Goal: Task Accomplishment & Management: Complete application form

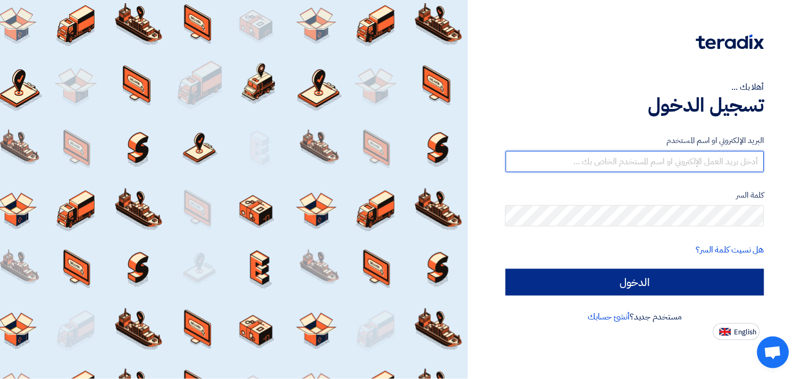
type input "[EMAIL_ADDRESS][DOMAIN_NAME]"
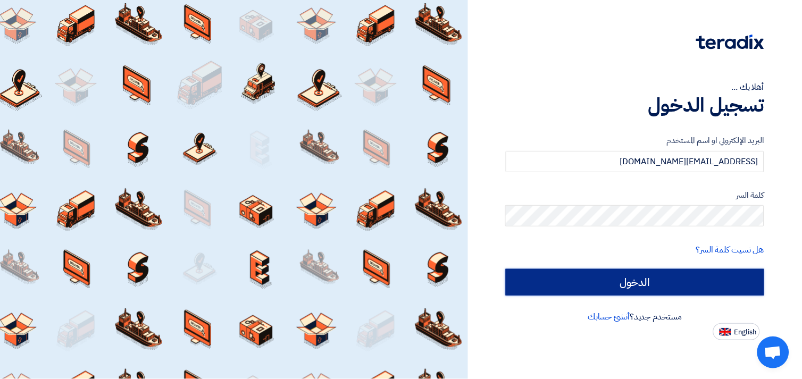
click at [640, 278] on input "الدخول" at bounding box center [635, 282] width 258 height 27
type input "Sign in"
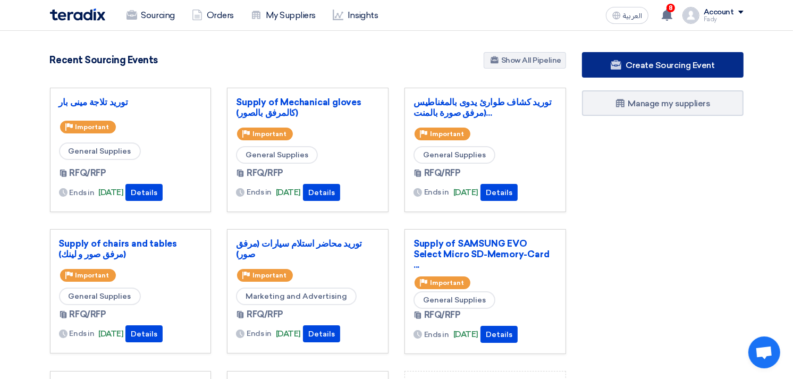
click at [676, 61] on span "Create Sourcing Event" at bounding box center [670, 65] width 89 height 10
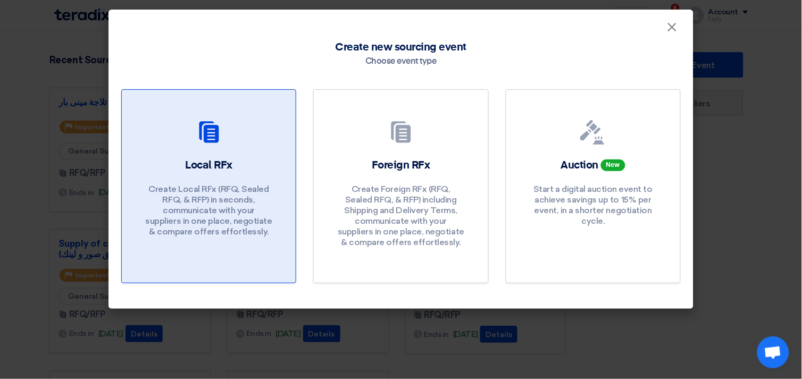
click at [214, 144] on icon at bounding box center [209, 133] width 26 height 26
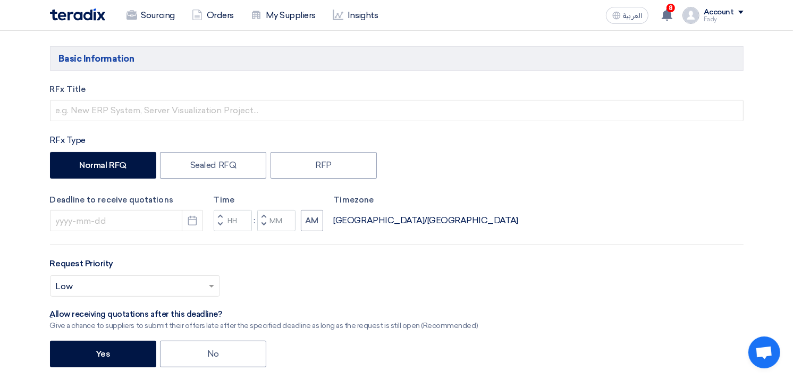
scroll to position [118, 0]
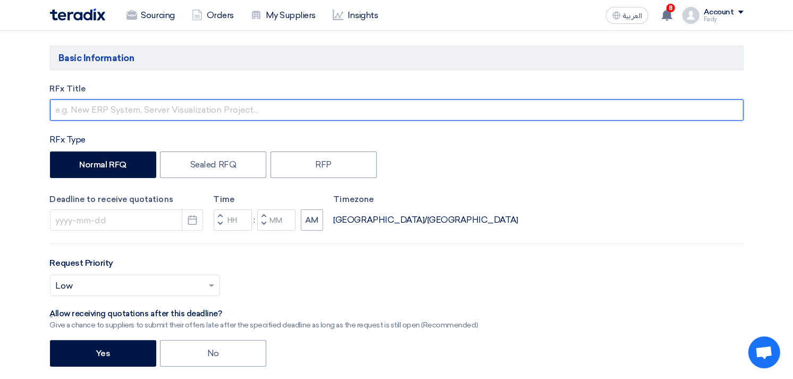
click at [141, 105] on input "text" at bounding box center [397, 109] width 694 height 21
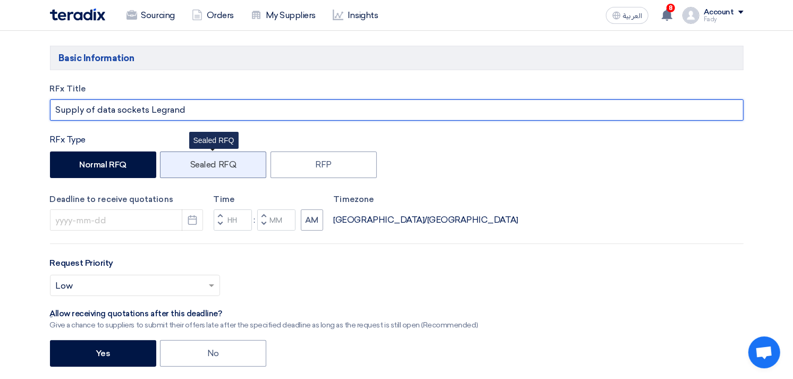
type input "Supply of data sockets Legrand"
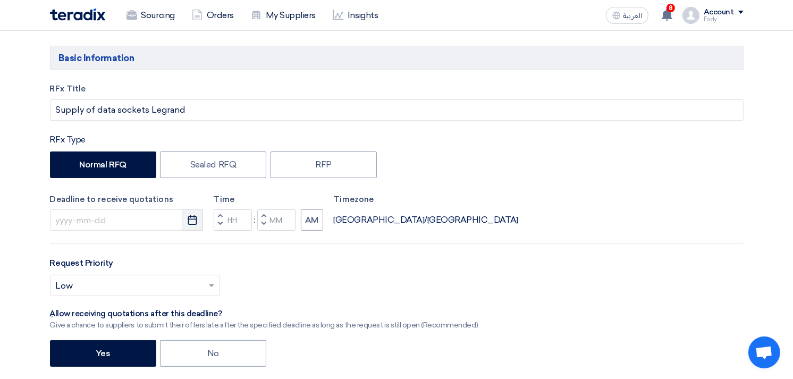
click at [194, 222] on icon "Pick a date" at bounding box center [192, 220] width 11 height 11
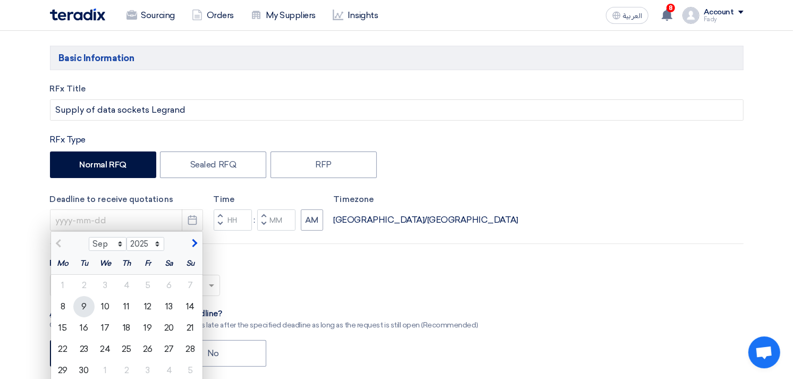
click at [78, 301] on div "9" at bounding box center [83, 306] width 21 height 21
type input "[DATE]"
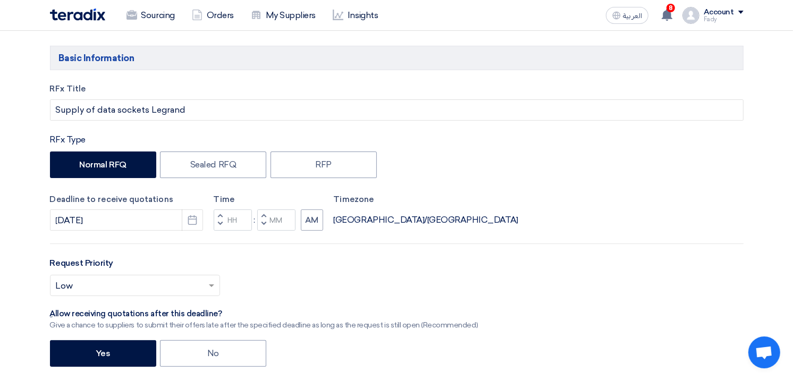
click at [133, 278] on div at bounding box center [135, 286] width 169 height 18
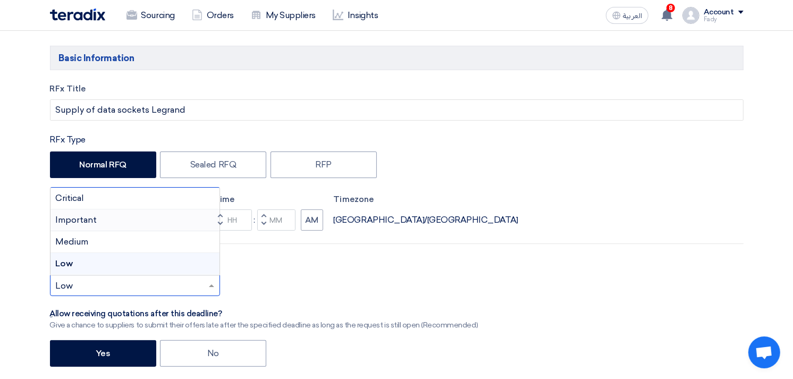
click at [114, 228] on div "Important" at bounding box center [135, 220] width 169 height 22
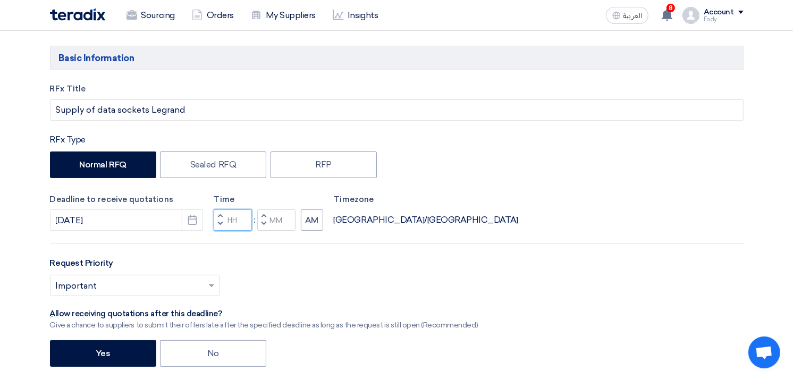
click at [234, 216] on input "Hours" at bounding box center [233, 219] width 38 height 21
type input "03"
click at [280, 219] on div "Time Increment hours 03 Decrement hours : Increment minutes Decrement minutes AM" at bounding box center [269, 213] width 110 height 38
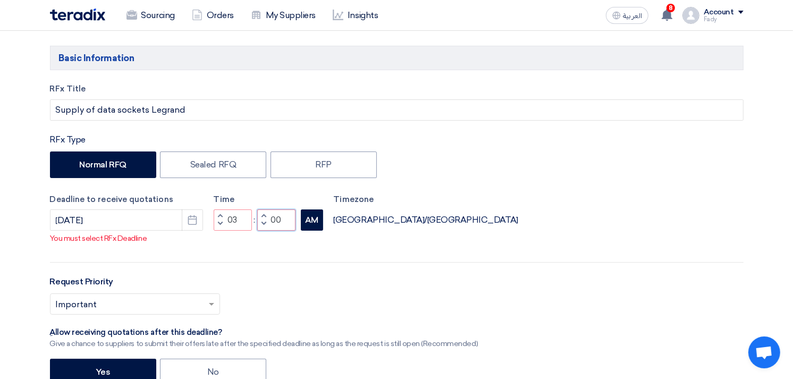
type input "00"
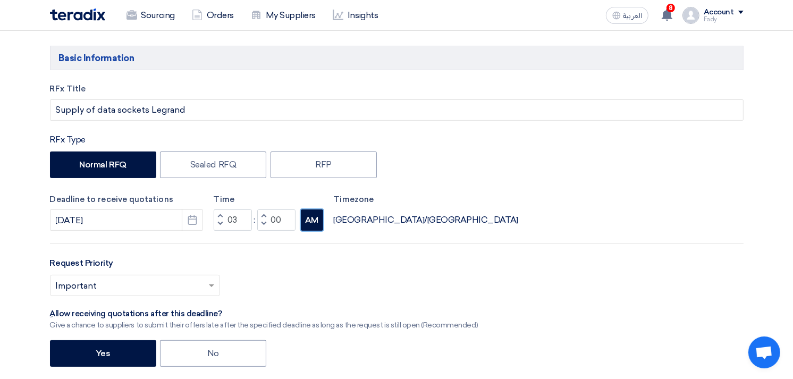
click at [311, 231] on button "AM" at bounding box center [312, 219] width 22 height 21
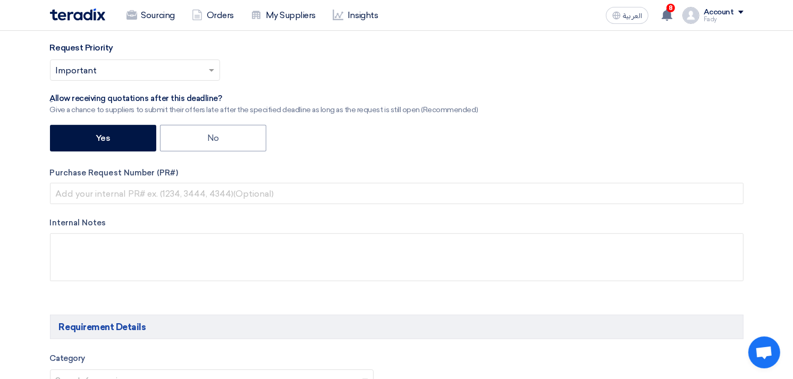
scroll to position [354, 0]
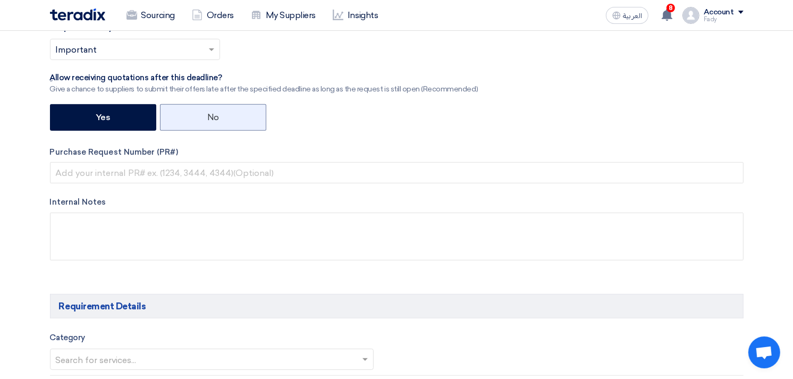
click at [204, 123] on label "No" at bounding box center [213, 117] width 106 height 27
click at [207, 120] on input "No" at bounding box center [210, 116] width 7 height 7
radio input "true"
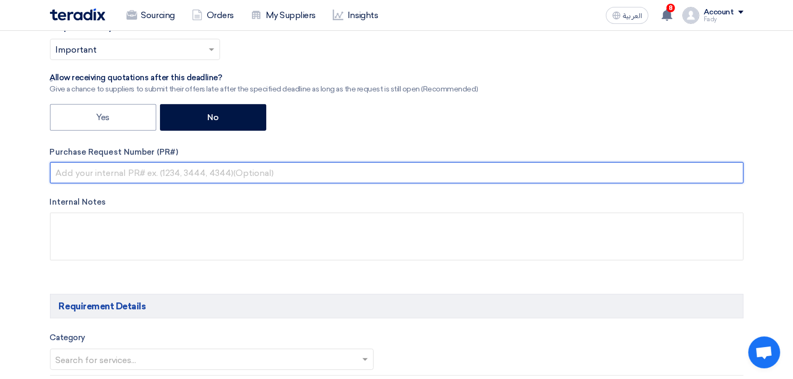
click at [175, 166] on input "text" at bounding box center [397, 172] width 694 height 21
paste input "KAYAN-PR-786-2025"
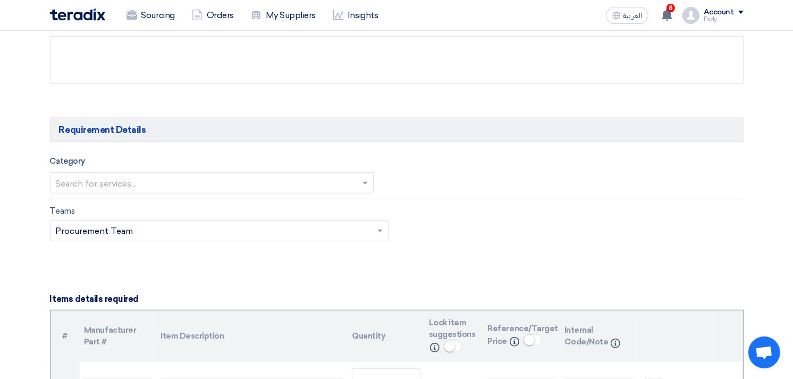
scroll to position [532, 0]
type input "KAYAN-PR-786-2025"
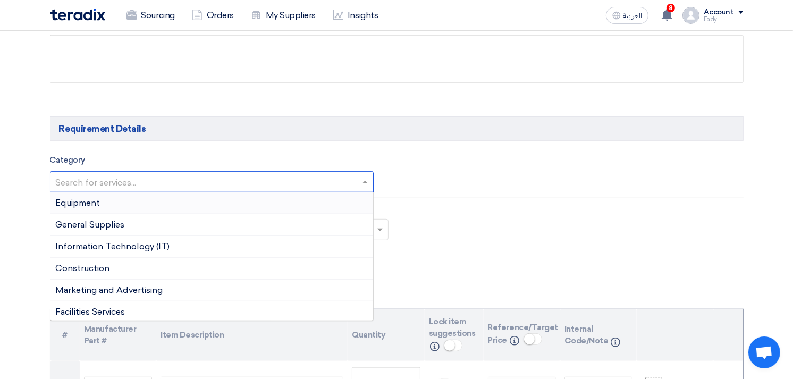
click at [169, 185] on input "text" at bounding box center [207, 183] width 302 height 18
click at [138, 222] on div "General Supplies" at bounding box center [212, 225] width 323 height 22
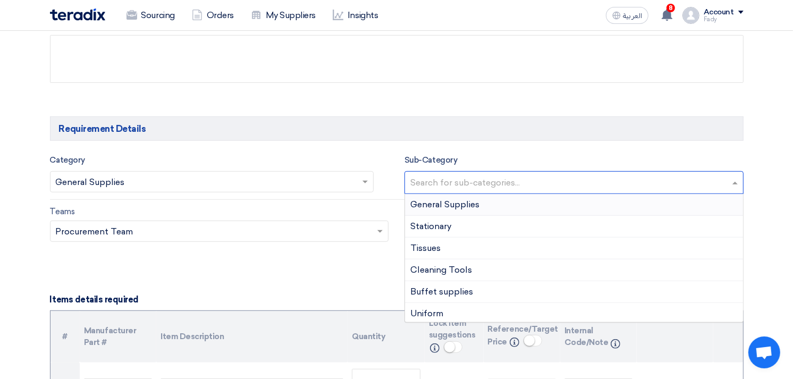
click at [466, 182] on input "text" at bounding box center [575, 184] width 330 height 18
click at [451, 206] on span "General Supplies" at bounding box center [444, 204] width 69 height 10
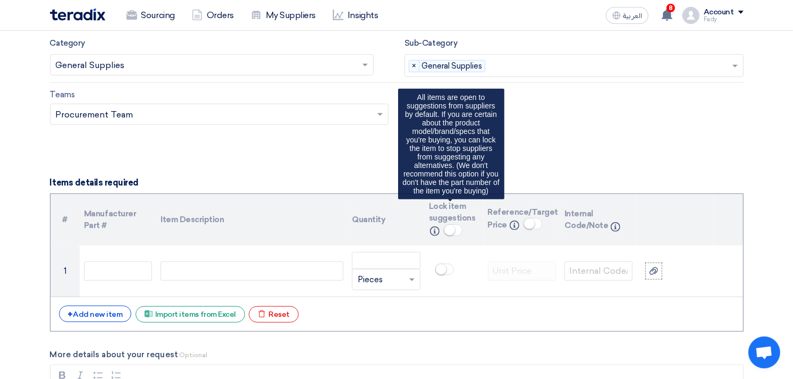
scroll to position [650, 0]
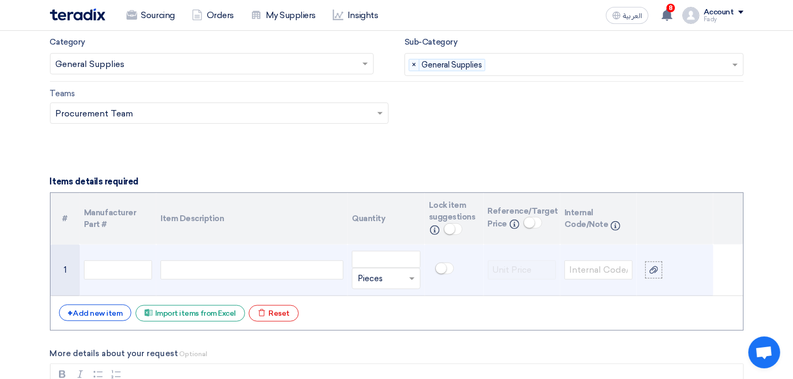
click at [272, 272] on div at bounding box center [252, 270] width 183 height 19
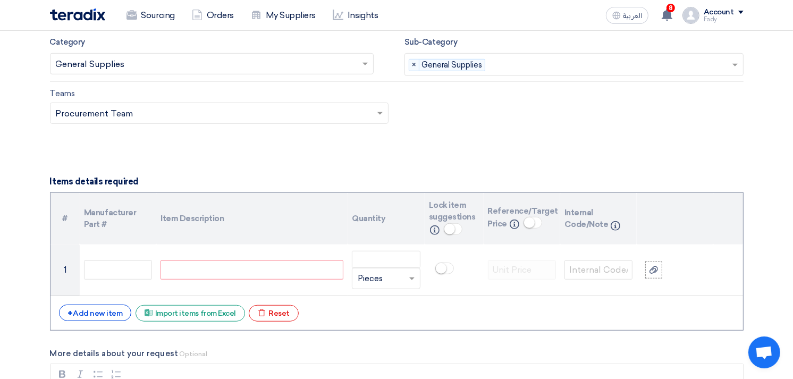
paste div
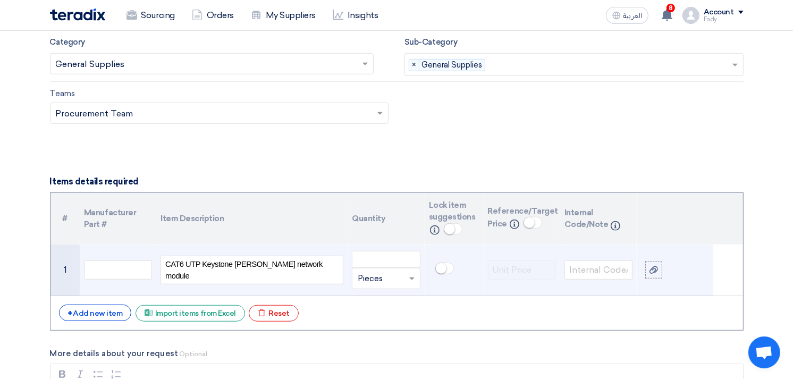
drag, startPoint x: 336, startPoint y: 271, endPoint x: 144, endPoint y: 248, distance: 193.3
click at [144, 248] on tr "1 CAT6 UTP Keystone [PERSON_NAME] network module Unit × Pieces" at bounding box center [397, 271] width 693 height 52
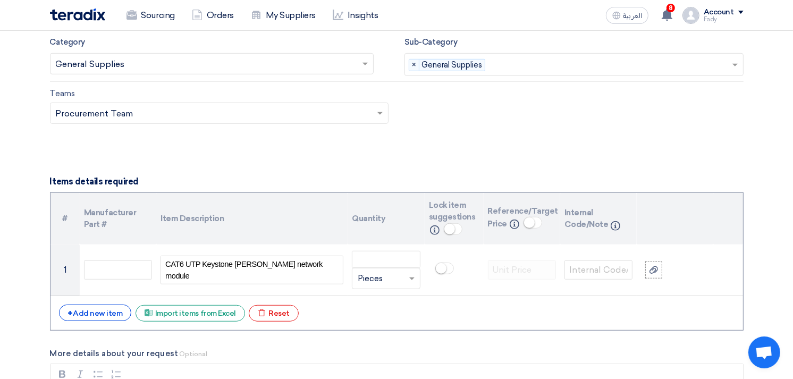
copy span "CAT6 UTP Keystone [PERSON_NAME] network module"
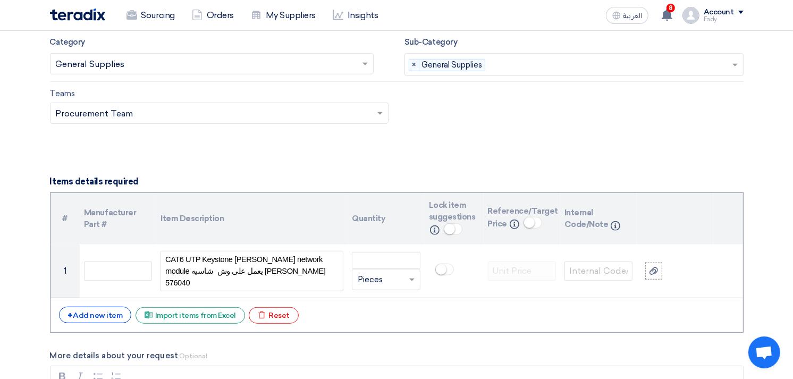
scroll to position [645, 0]
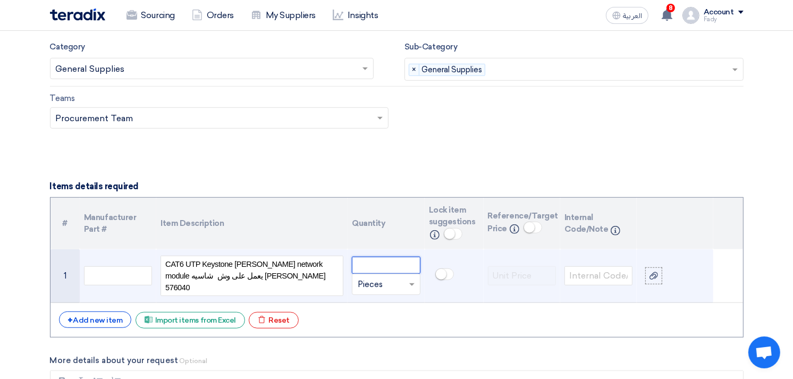
click at [370, 267] on input "number" at bounding box center [386, 265] width 68 height 17
type input "30"
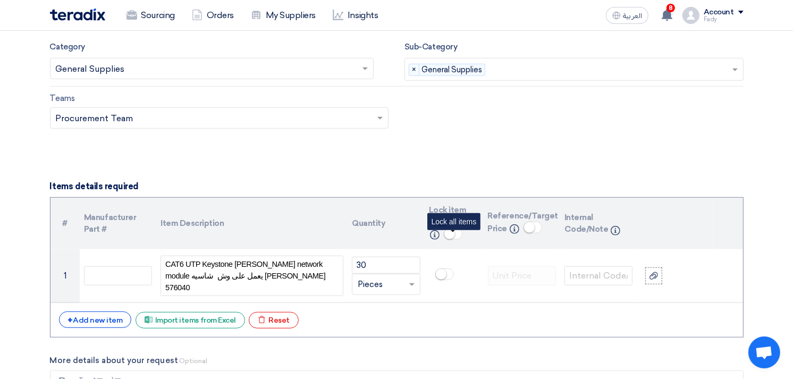
click at [451, 233] on small at bounding box center [450, 234] width 11 height 11
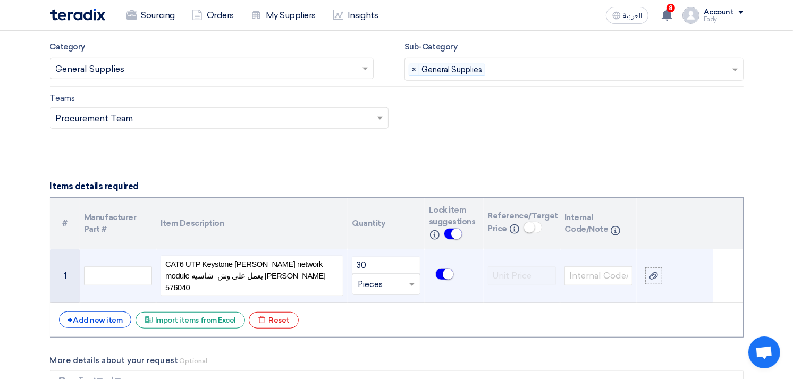
click at [291, 282] on span "CAT6 UTP Keystone [PERSON_NAME] network module يعمل على وش شاسيه [PERSON_NAME] …" at bounding box center [251, 275] width 173 height 35
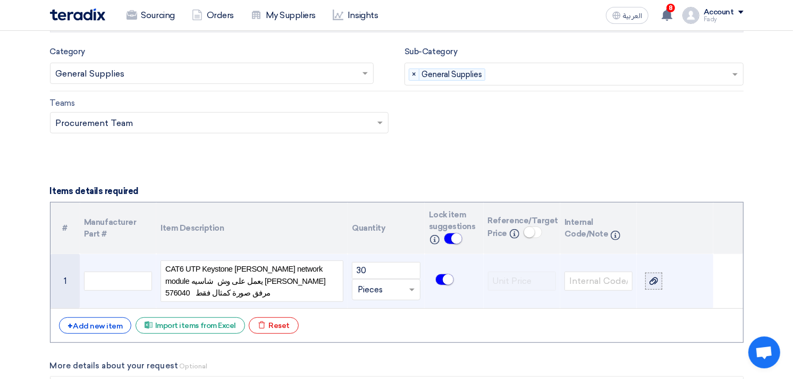
click at [655, 279] on use at bounding box center [654, 281] width 9 height 7
click at [0, 0] on input "file" at bounding box center [0, 0] width 0 height 0
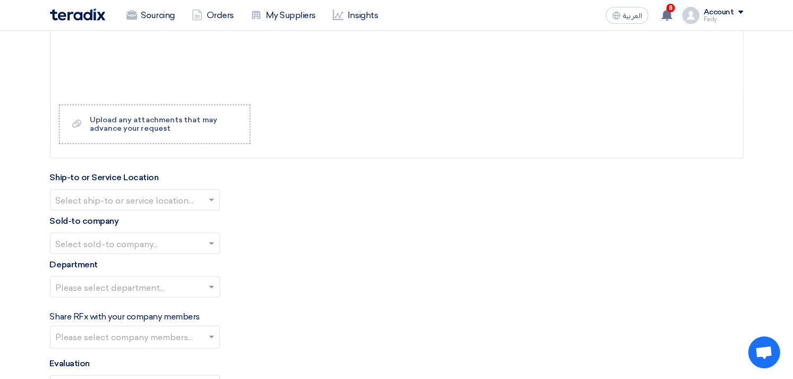
scroll to position [1054, 0]
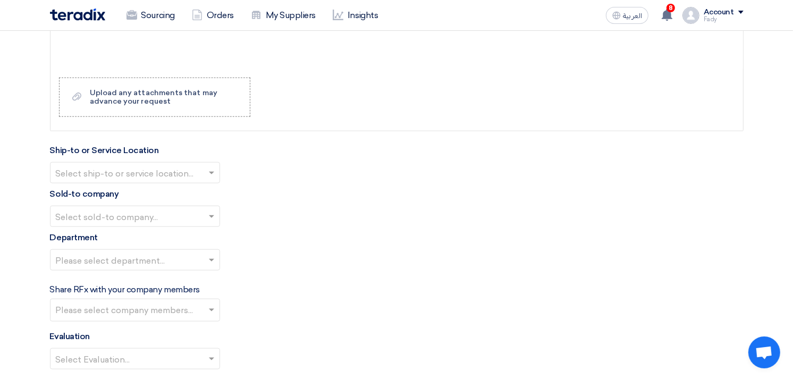
click at [98, 171] on input "text" at bounding box center [130, 174] width 148 height 18
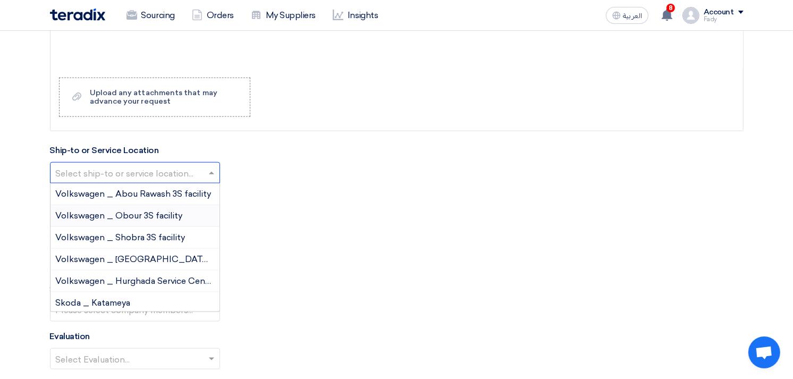
click at [104, 221] on div "Volkswagen _ Obour 3S facility" at bounding box center [135, 216] width 169 height 22
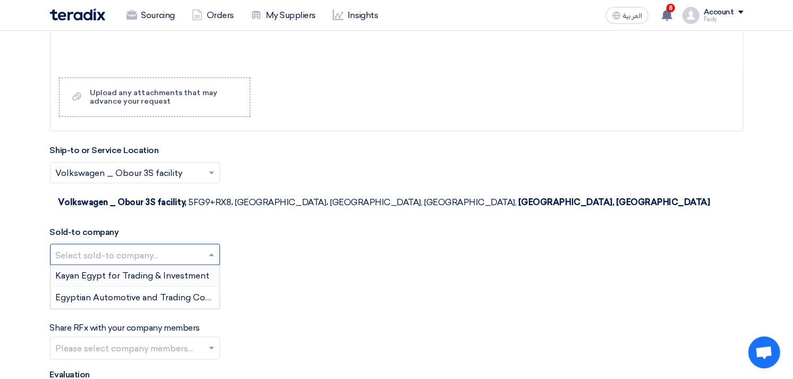
click at [135, 247] on input "text" at bounding box center [130, 256] width 148 height 18
click at [124, 292] on span "Egyptian Automotive and Trading Company" at bounding box center [144, 297] width 177 height 10
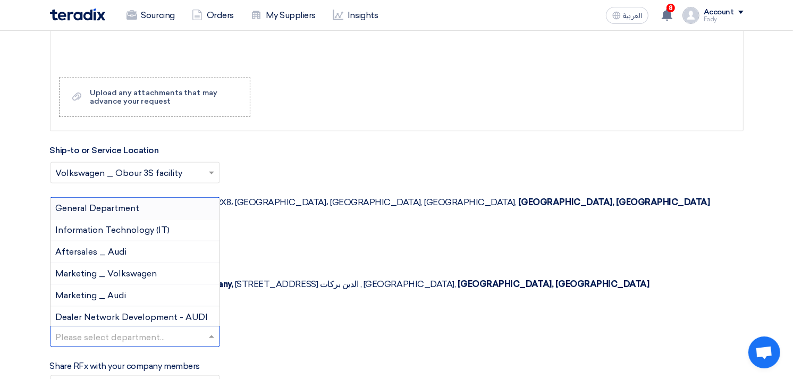
click at [123, 329] on input "text" at bounding box center [130, 338] width 148 height 18
click at [104, 198] on div "General Department" at bounding box center [135, 209] width 169 height 22
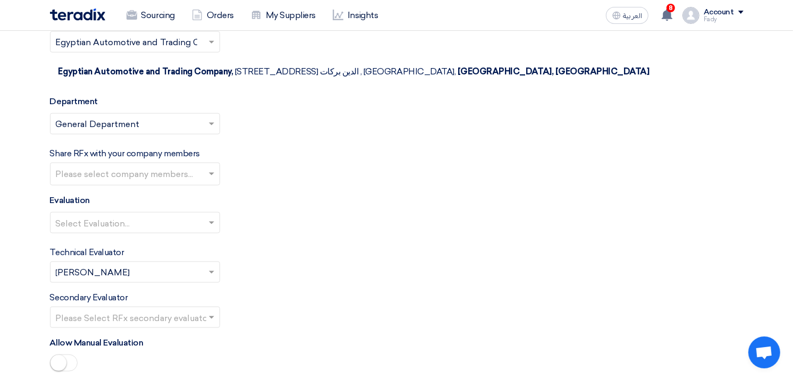
scroll to position [1290, 0]
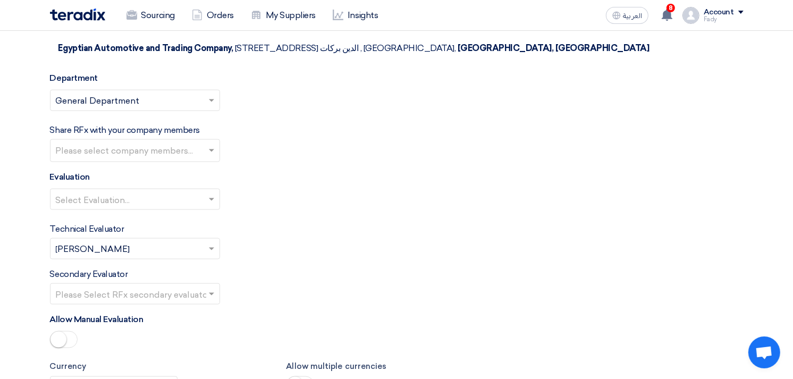
click at [108, 191] on input "text" at bounding box center [130, 200] width 148 height 18
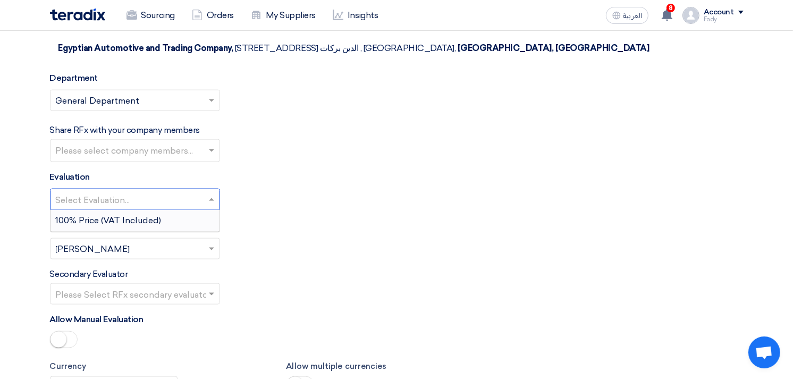
click at [98, 210] on div "100% Price (VAT Included)" at bounding box center [135, 220] width 169 height 21
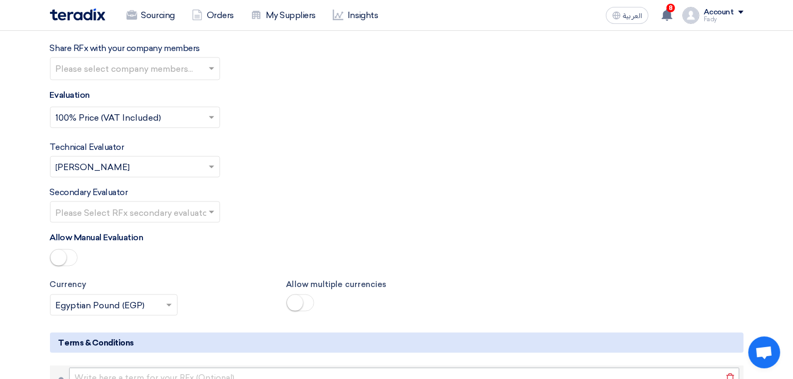
scroll to position [1527, 0]
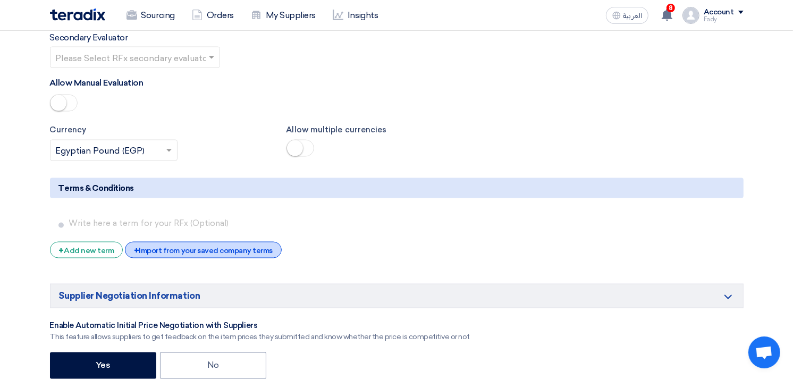
click at [185, 242] on div "+ Import from your saved company terms" at bounding box center [203, 250] width 157 height 16
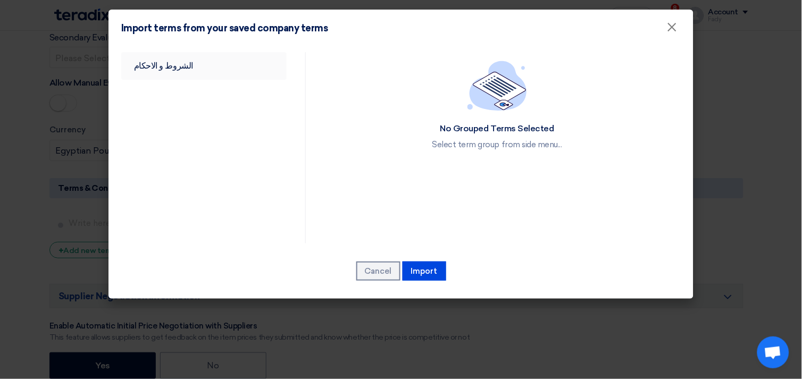
click at [141, 65] on link "الشروط و الاحكام" at bounding box center [203, 66] width 165 height 28
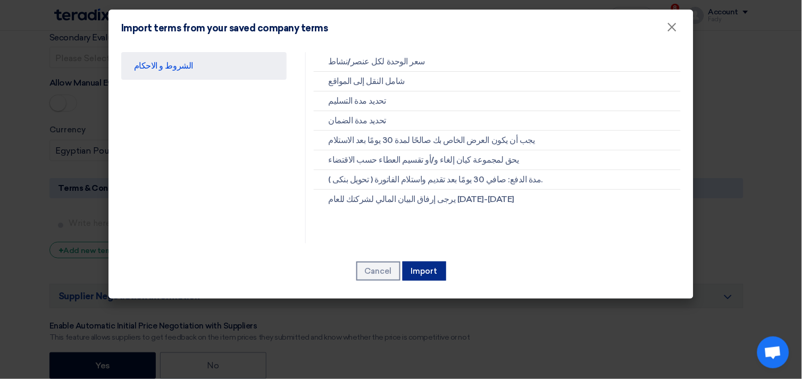
click at [441, 270] on button "Import" at bounding box center [425, 271] width 44 height 19
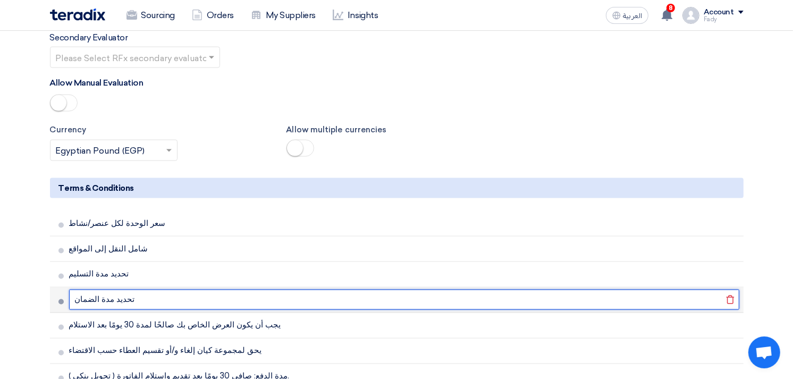
click at [651, 290] on input "تحديد مدة الضمان" at bounding box center [404, 300] width 670 height 20
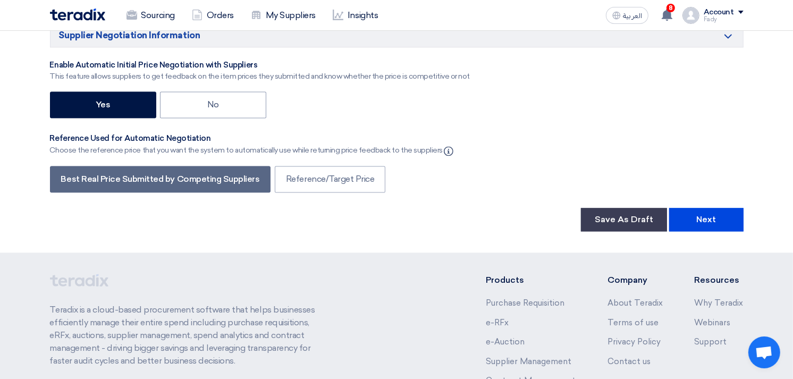
scroll to position [1999, 0]
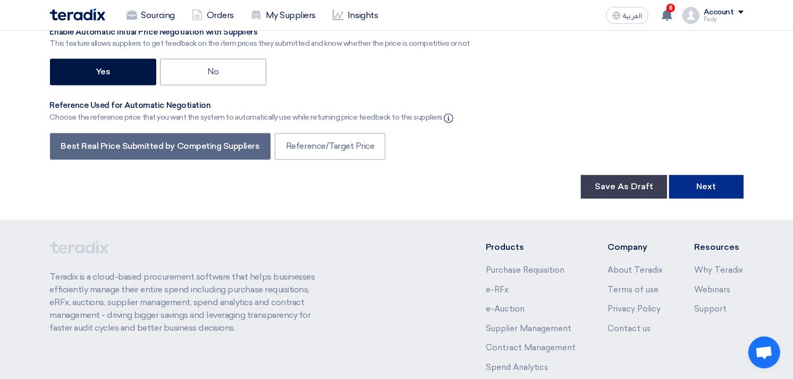
click at [727, 175] on button "Next" at bounding box center [706, 186] width 74 height 23
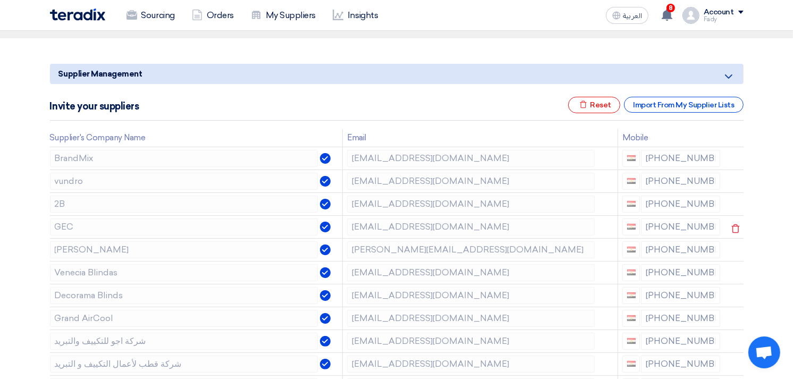
scroll to position [118, 0]
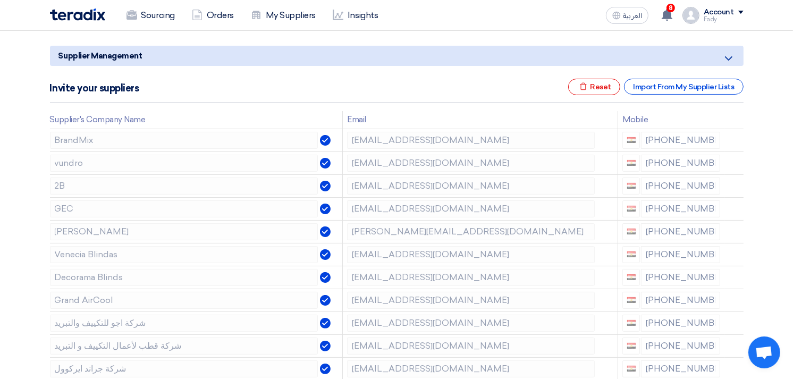
click at [735, 182] on icon at bounding box center [736, 188] width 18 height 18
click at [734, 182] on icon at bounding box center [736, 188] width 18 height 18
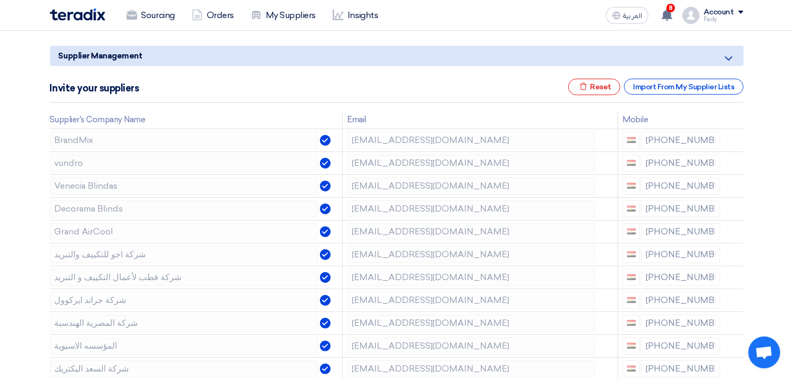
click at [0, 0] on icon at bounding box center [0, 0] width 0 height 0
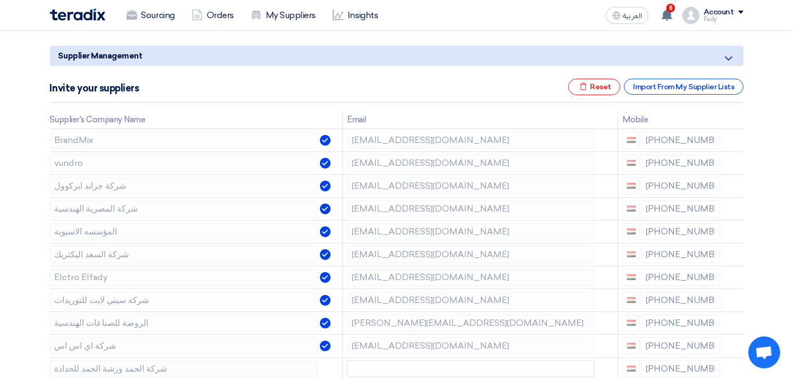
click at [0, 0] on icon at bounding box center [0, 0] width 0 height 0
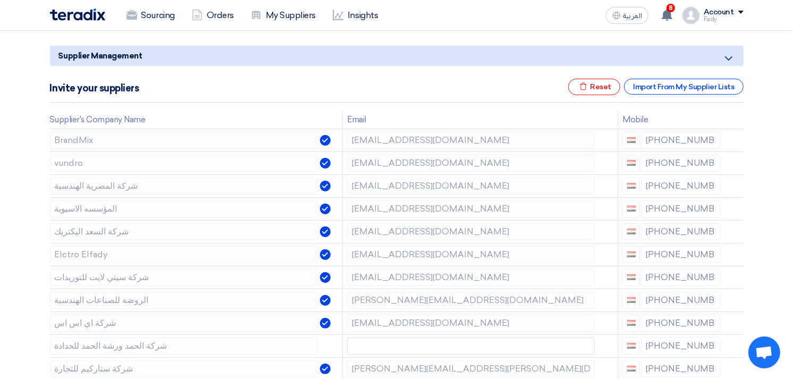
click at [0, 0] on icon at bounding box center [0, 0] width 0 height 0
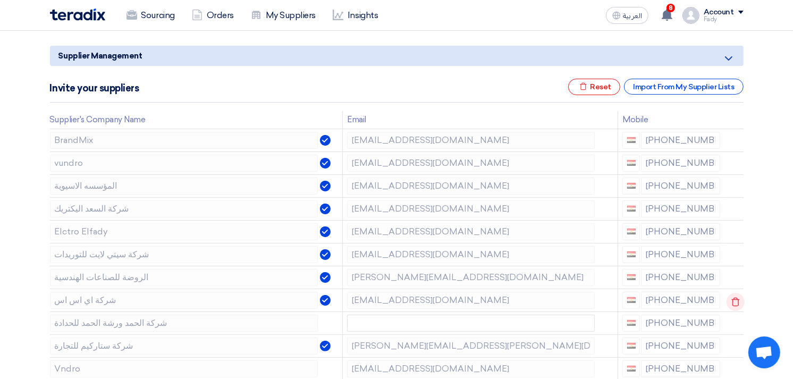
click at [734, 304] on icon at bounding box center [736, 302] width 18 height 18
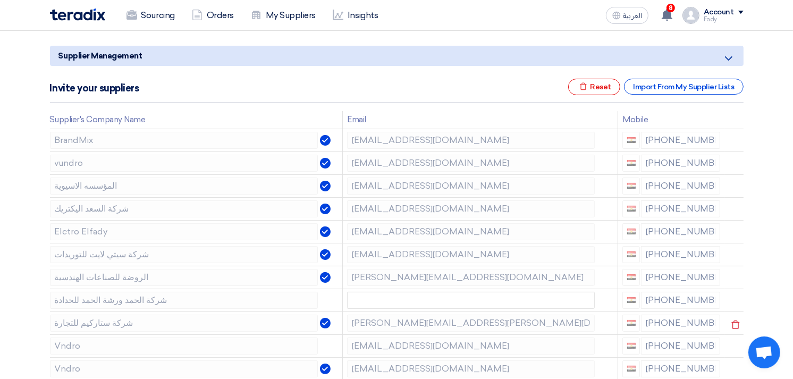
click at [0, 0] on icon at bounding box center [0, 0] width 0 height 0
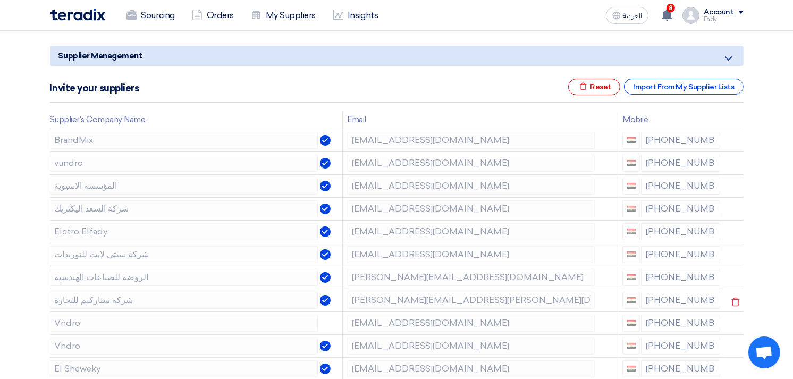
click at [733, 304] on icon at bounding box center [736, 302] width 18 height 18
click at [0, 0] on icon at bounding box center [0, 0] width 0 height 0
click at [732, 160] on icon at bounding box center [736, 165] width 18 height 18
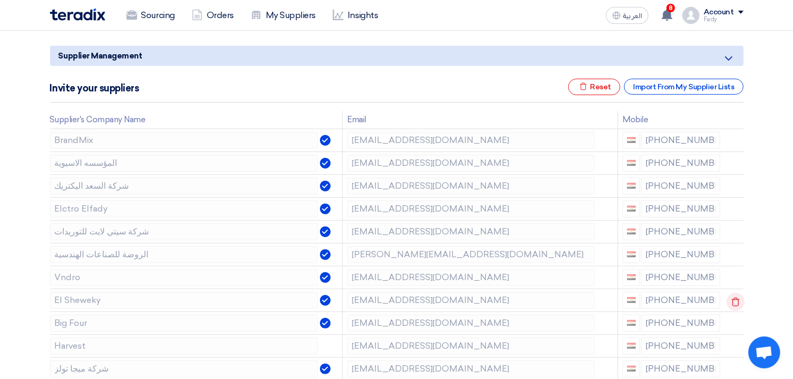
click at [732, 302] on icon at bounding box center [736, 302] width 18 height 18
click at [734, 326] on icon at bounding box center [736, 325] width 18 height 18
click at [0, 0] on icon at bounding box center [0, 0] width 0 height 0
click at [734, 369] on icon at bounding box center [736, 371] width 18 height 18
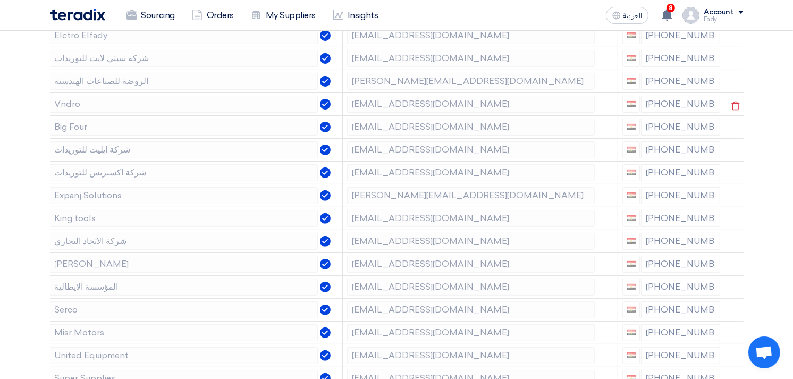
scroll to position [295, 0]
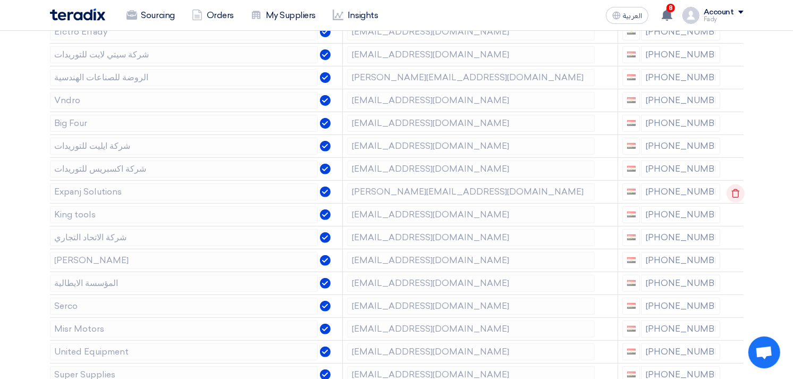
click at [735, 194] on icon at bounding box center [736, 194] width 18 height 18
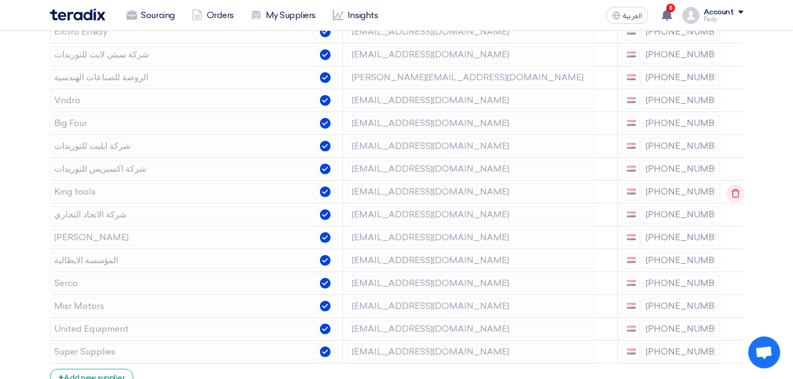
click at [732, 194] on icon at bounding box center [736, 194] width 18 height 18
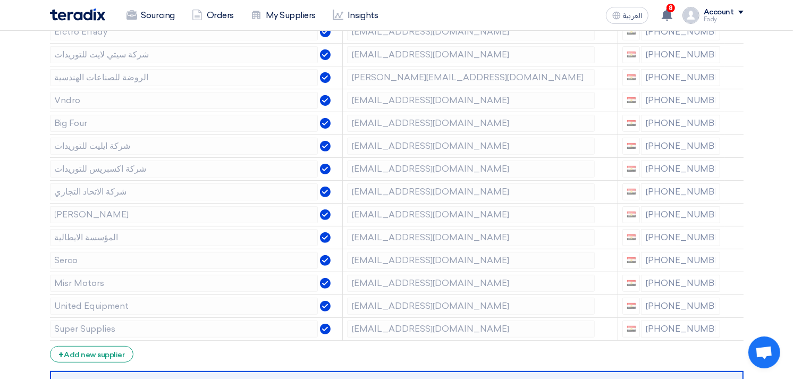
click at [0, 0] on icon at bounding box center [0, 0] width 0 height 0
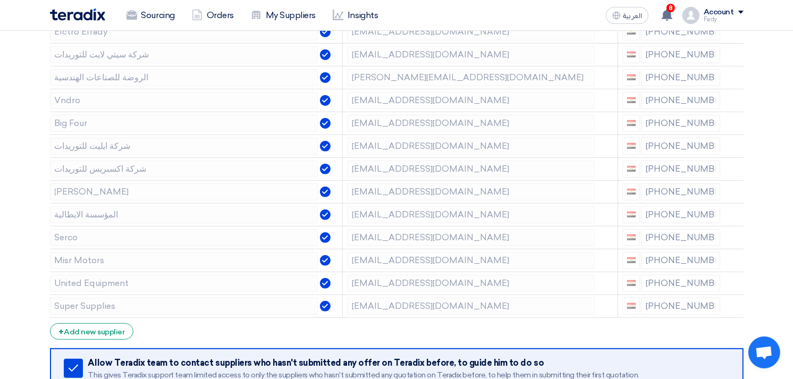
click at [0, 0] on icon at bounding box center [0, 0] width 0 height 0
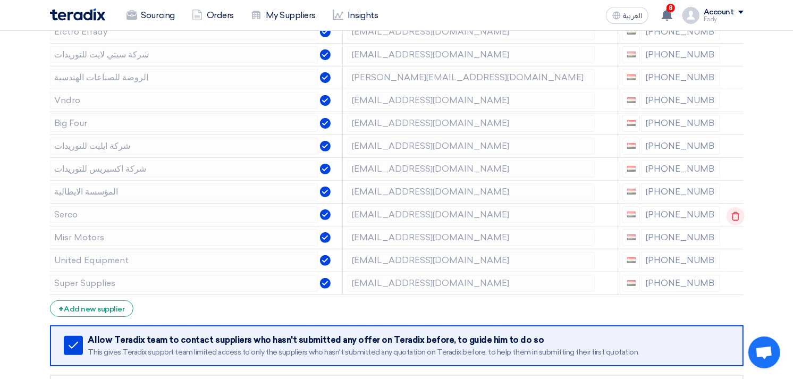
click at [732, 214] on use at bounding box center [736, 216] width 8 height 9
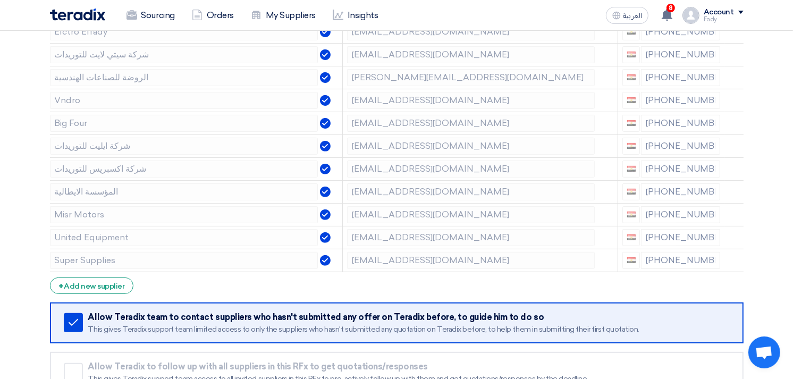
click at [0, 0] on use at bounding box center [0, 0] width 0 height 0
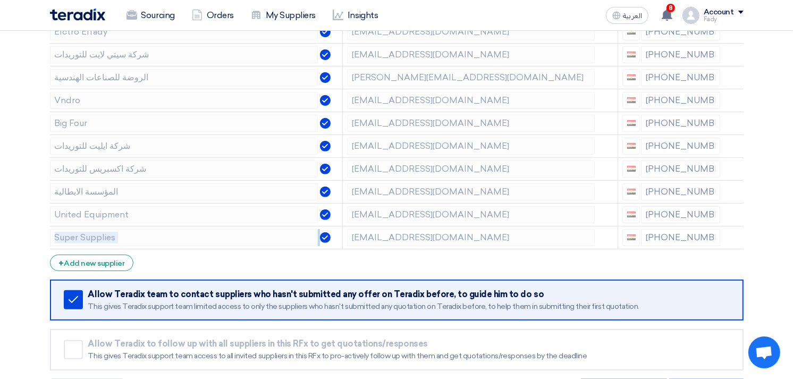
click at [0, 0] on use at bounding box center [0, 0] width 0 height 0
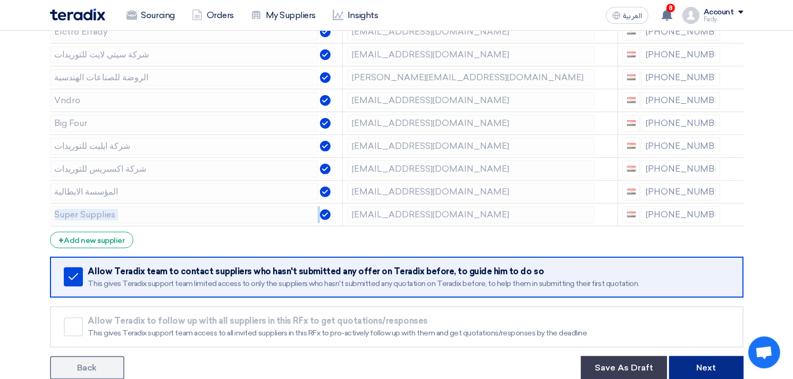
click at [714, 363] on button "Next" at bounding box center [706, 367] width 74 height 23
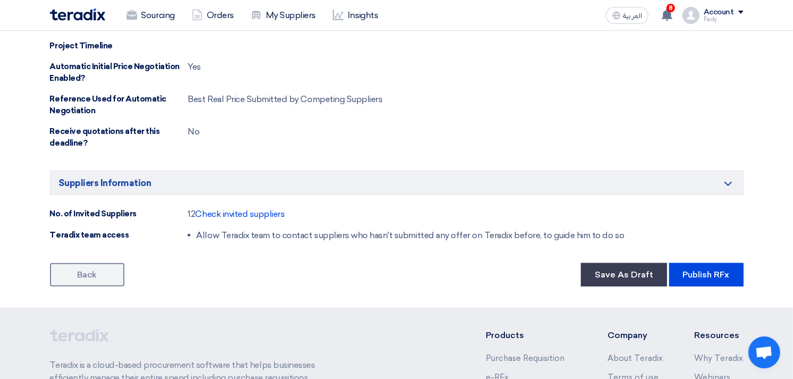
scroll to position [768, 0]
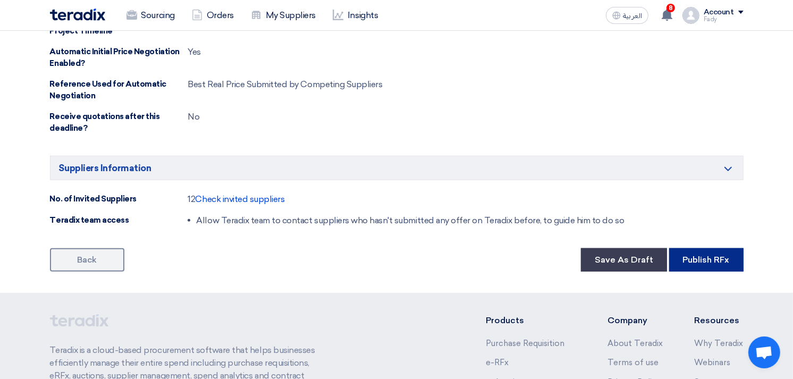
click at [718, 257] on button "Publish RFx" at bounding box center [706, 259] width 74 height 23
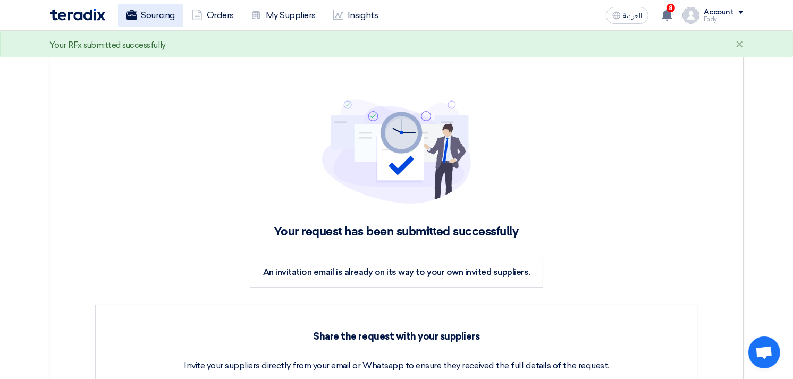
click at [157, 9] on link "Sourcing" at bounding box center [150, 15] width 65 height 23
